Goal: Check status: Check status

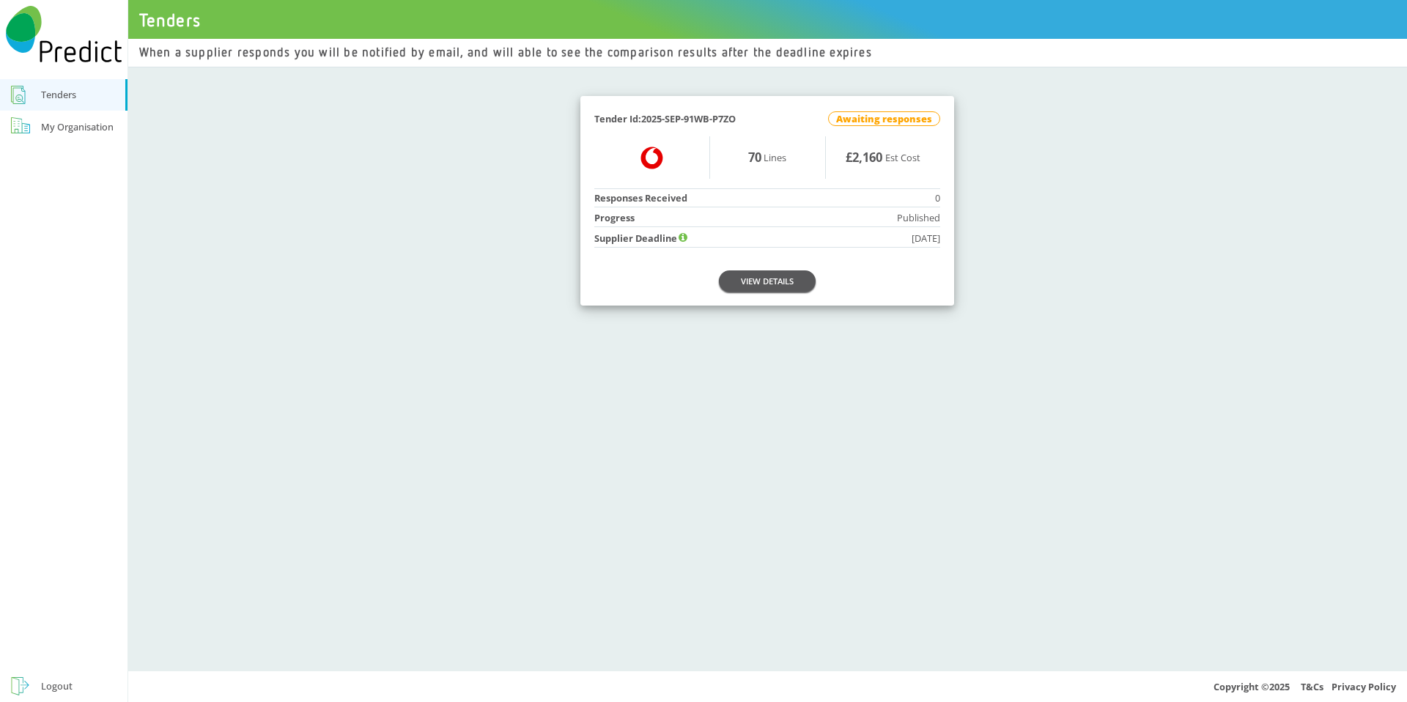
click at [776, 278] on link "VIEW DETAILS" at bounding box center [767, 280] width 97 height 21
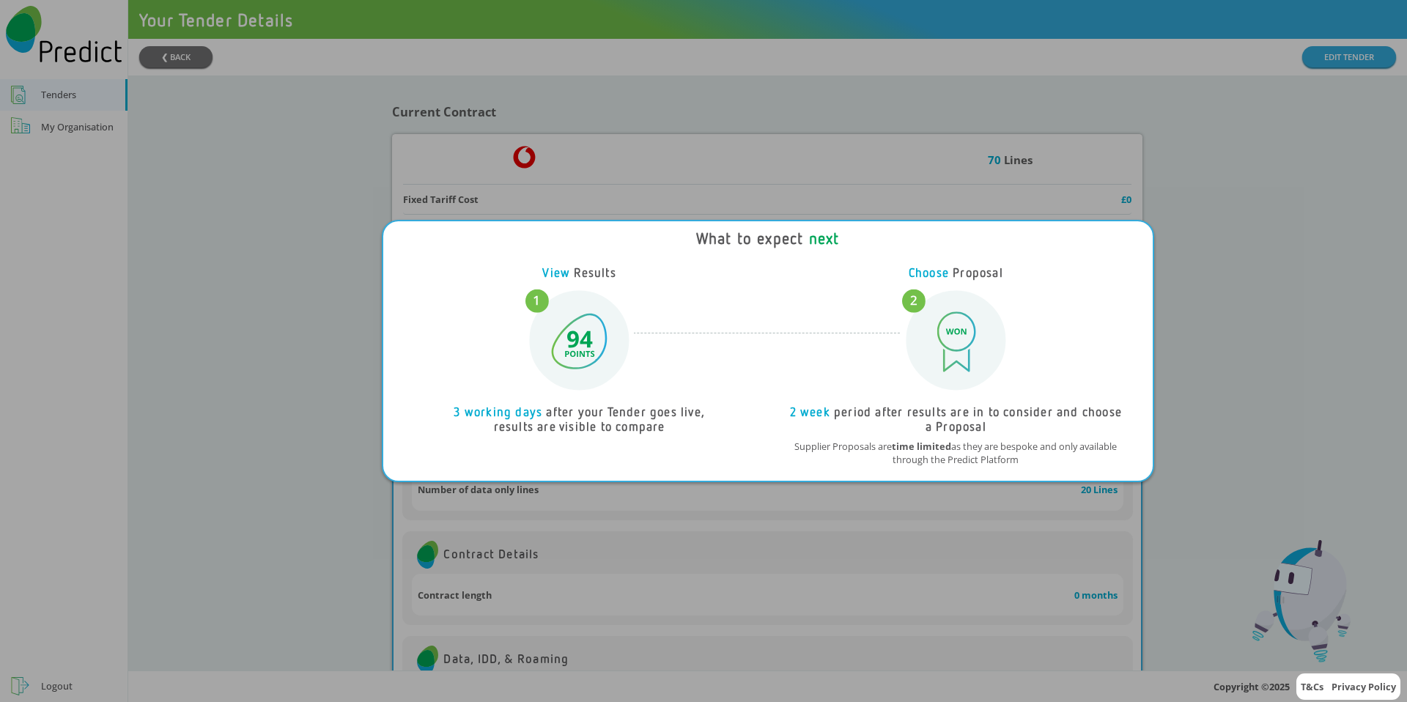
click at [1230, 295] on div "What to expect next View Results 3 working days after your Tender goes live, re…" at bounding box center [703, 351] width 1407 height 702
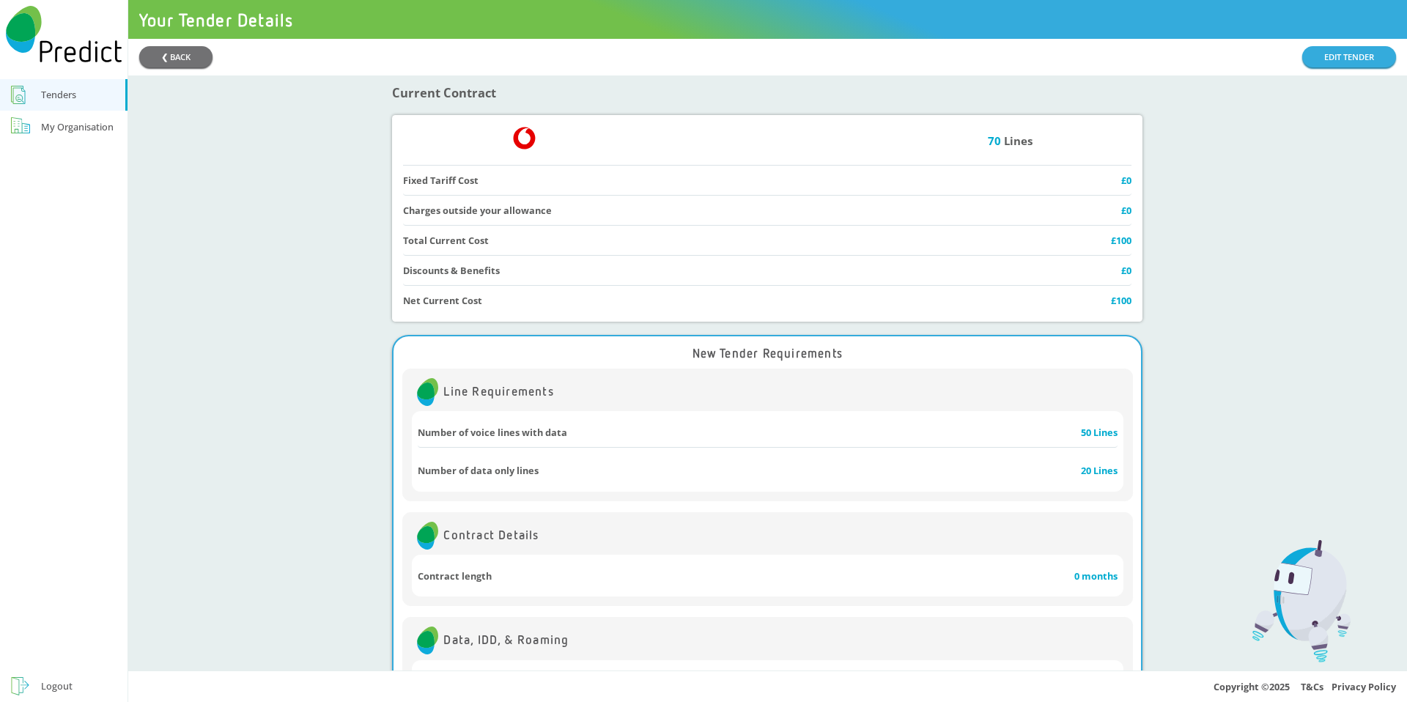
scroll to position [23, 0]
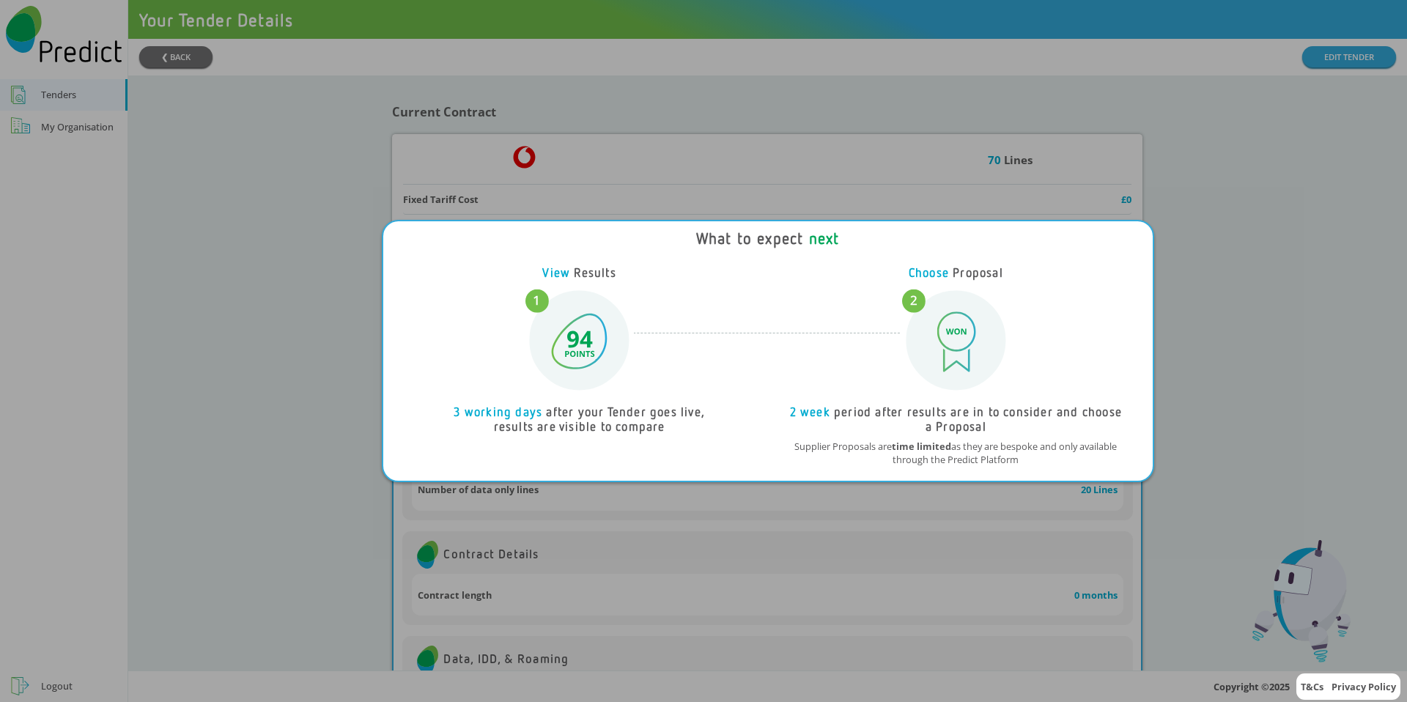
click at [785, 161] on div "What to expect next View Results 3 working days after your Tender goes live, re…" at bounding box center [703, 351] width 1407 height 702
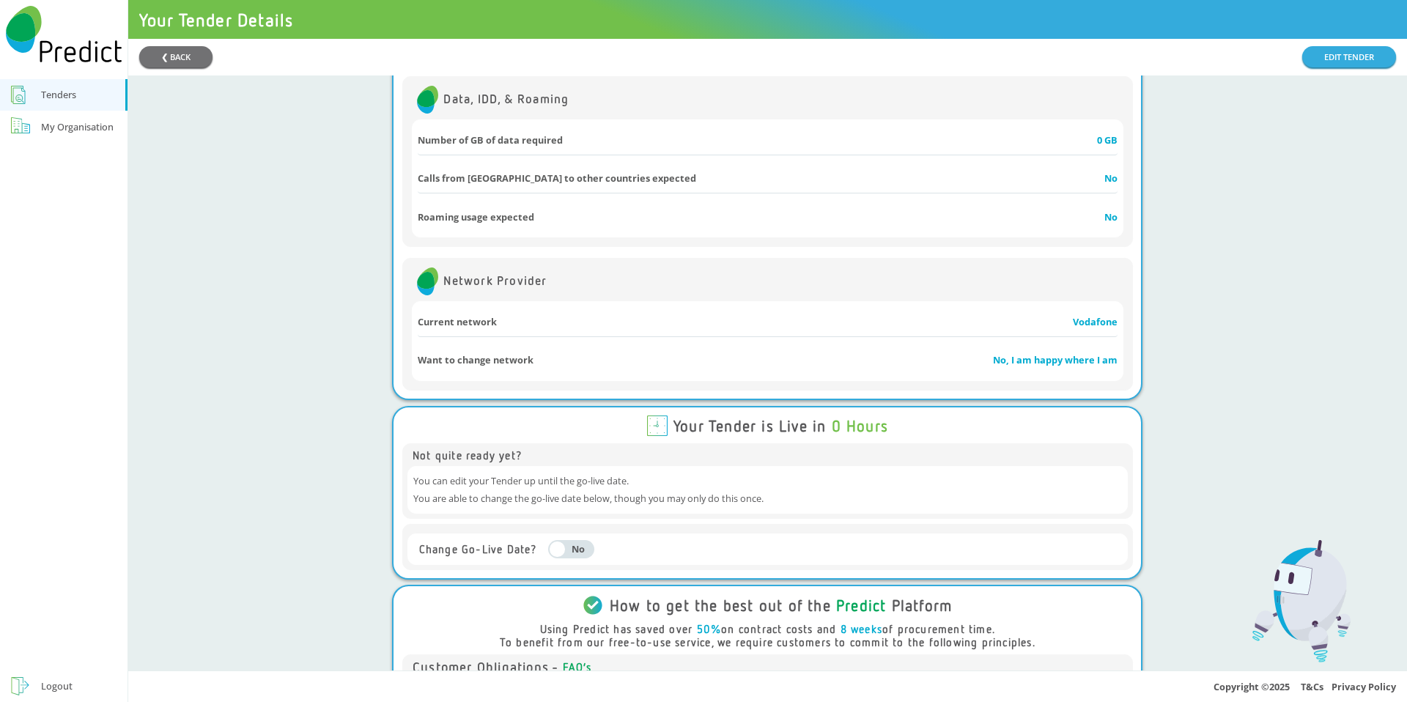
scroll to position [935, 0]
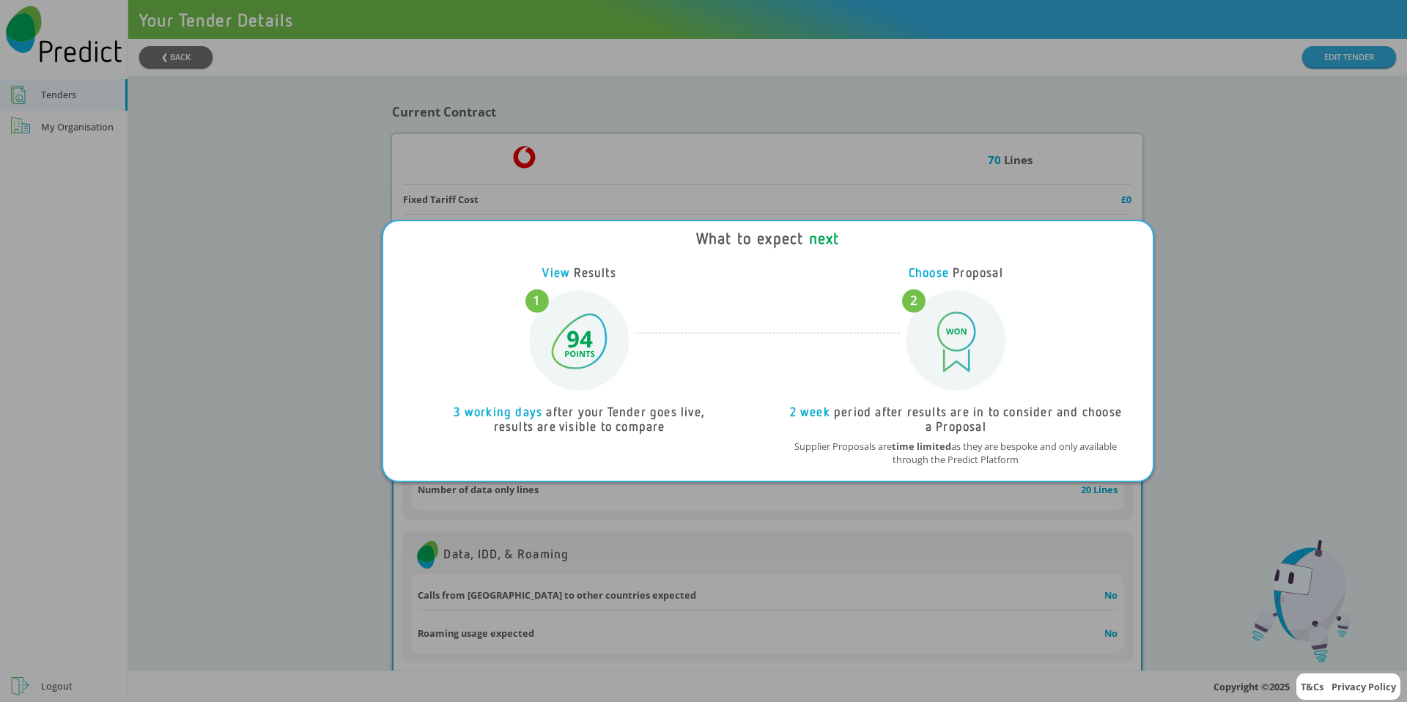
click at [711, 138] on div "What to expect next View Results 3 working days after your Tender goes live, re…" at bounding box center [703, 351] width 1407 height 702
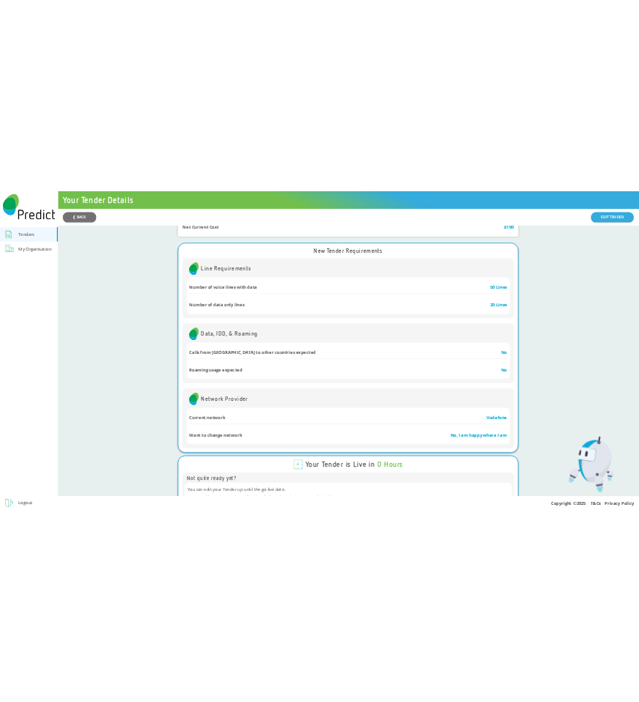
scroll to position [240, 0]
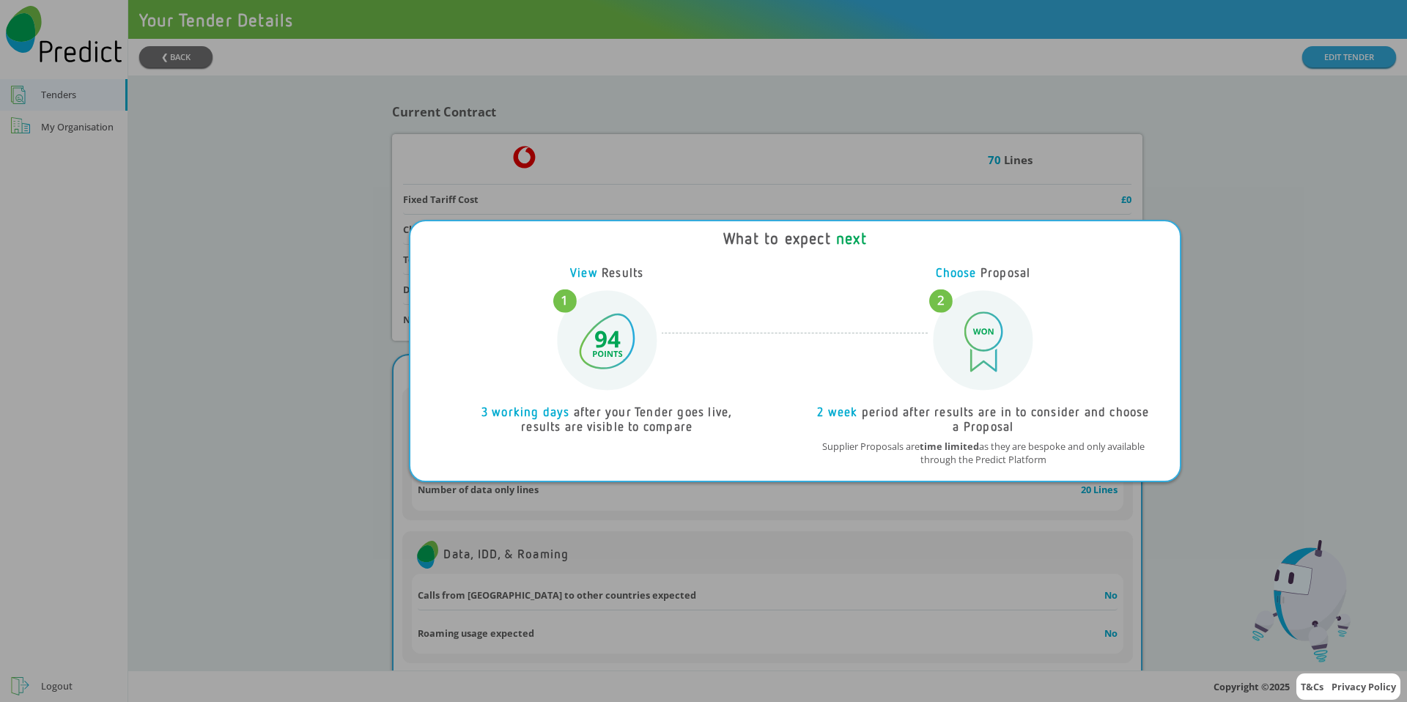
click at [638, 78] on div "What to expect next View Results 3 working days after your Tender goes live, re…" at bounding box center [703, 351] width 1407 height 702
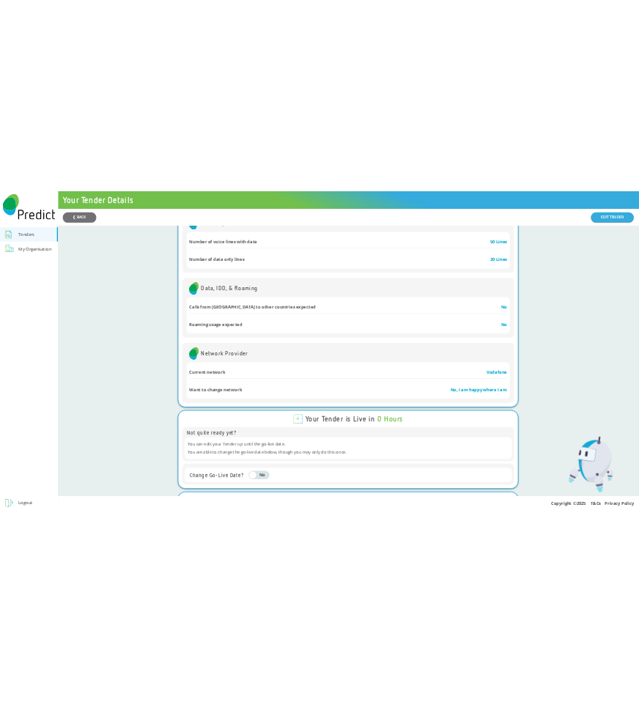
scroll to position [279, 0]
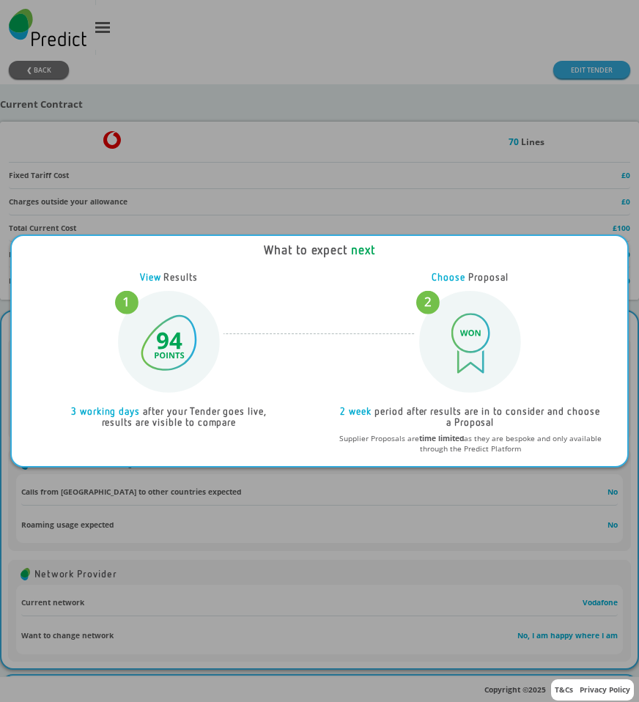
click at [317, 171] on div "What to expect next View Results 3 working days after your Tender goes live, re…" at bounding box center [319, 351] width 639 height 702
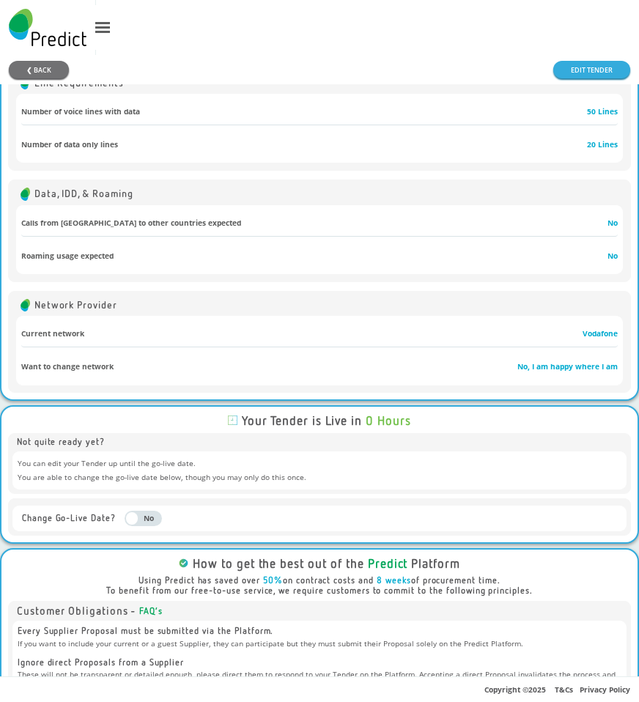
scroll to position [269, 0]
